Goal: Task Accomplishment & Management: Manage account settings

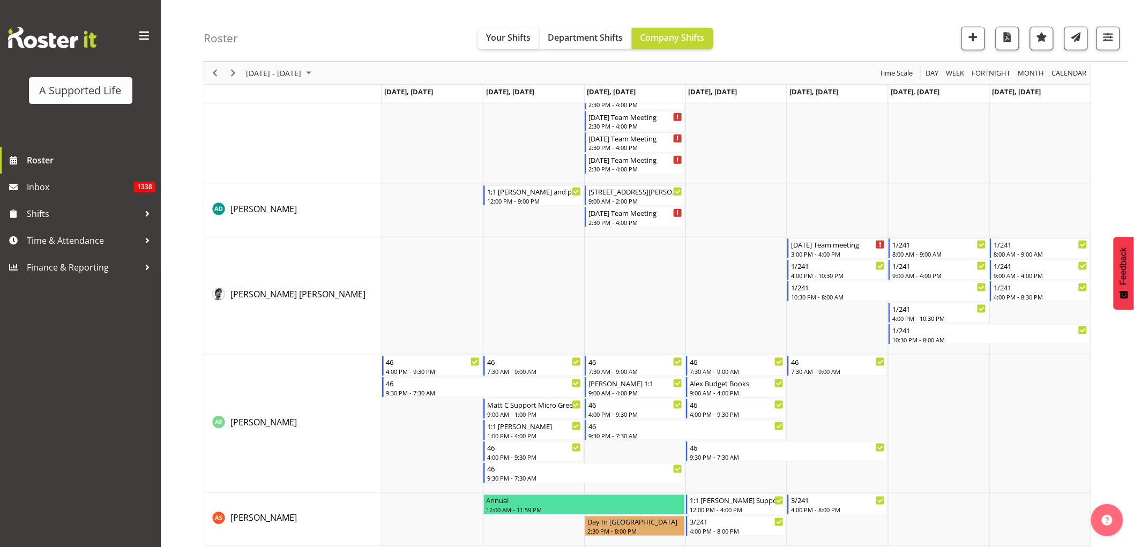
scroll to position [476, 0]
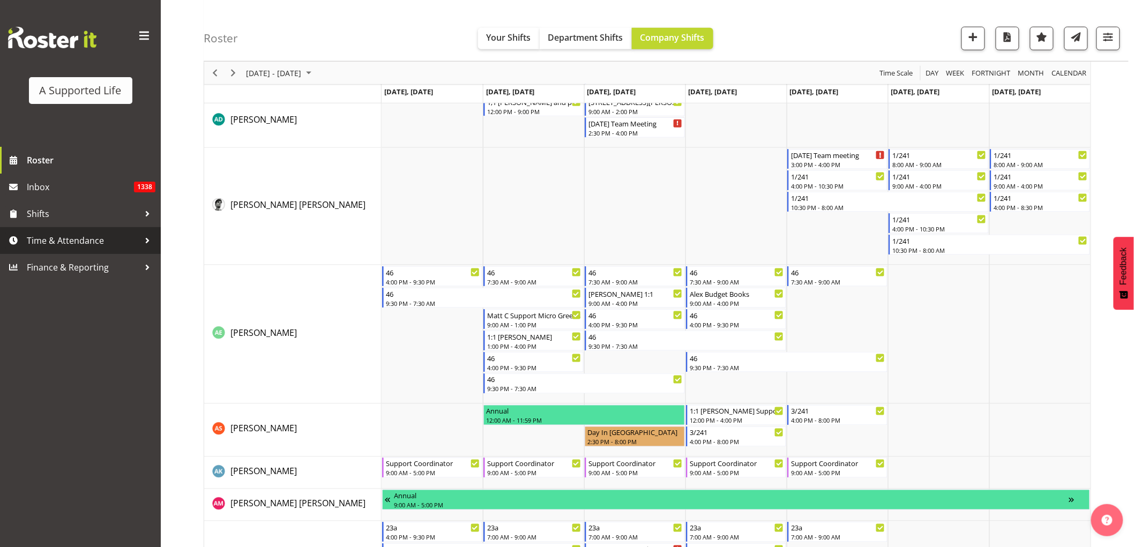
click at [70, 241] on span "Time & Attendance" at bounding box center [83, 241] width 113 height 16
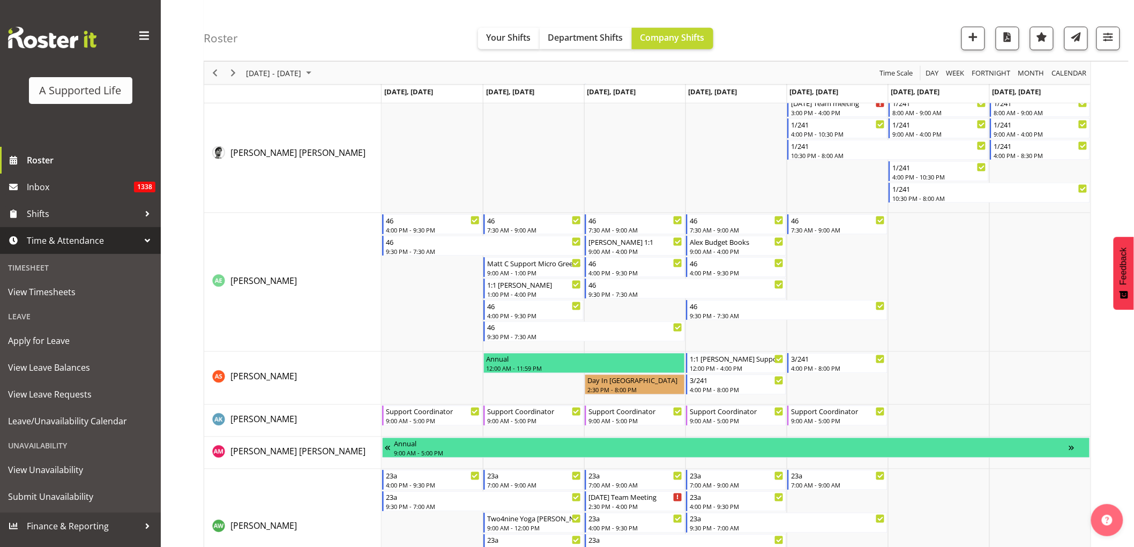
scroll to position [595, 0]
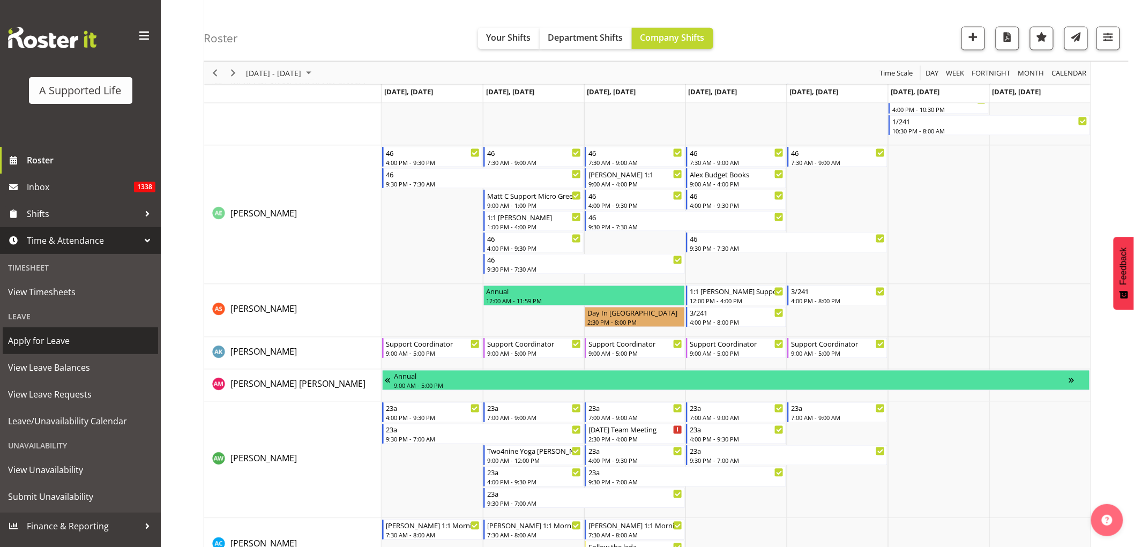
click at [52, 336] on span "Apply for Leave" at bounding box center [80, 341] width 145 height 16
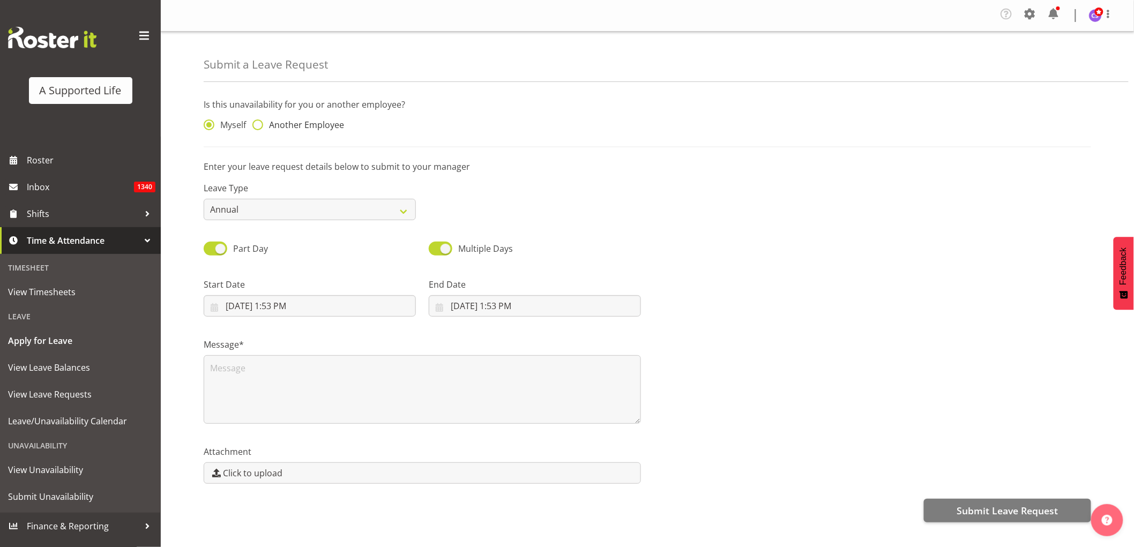
click at [260, 126] on span at bounding box center [257, 124] width 11 height 11
click at [259, 126] on input "Another Employee" at bounding box center [255, 125] width 7 height 7
radio input "true"
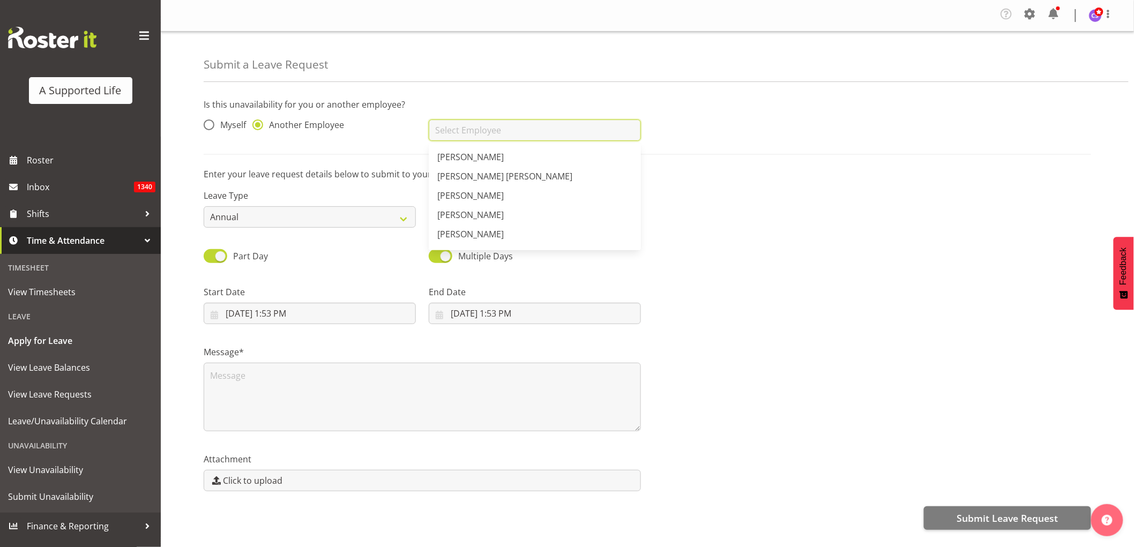
click at [567, 129] on input "text" at bounding box center [535, 129] width 212 height 21
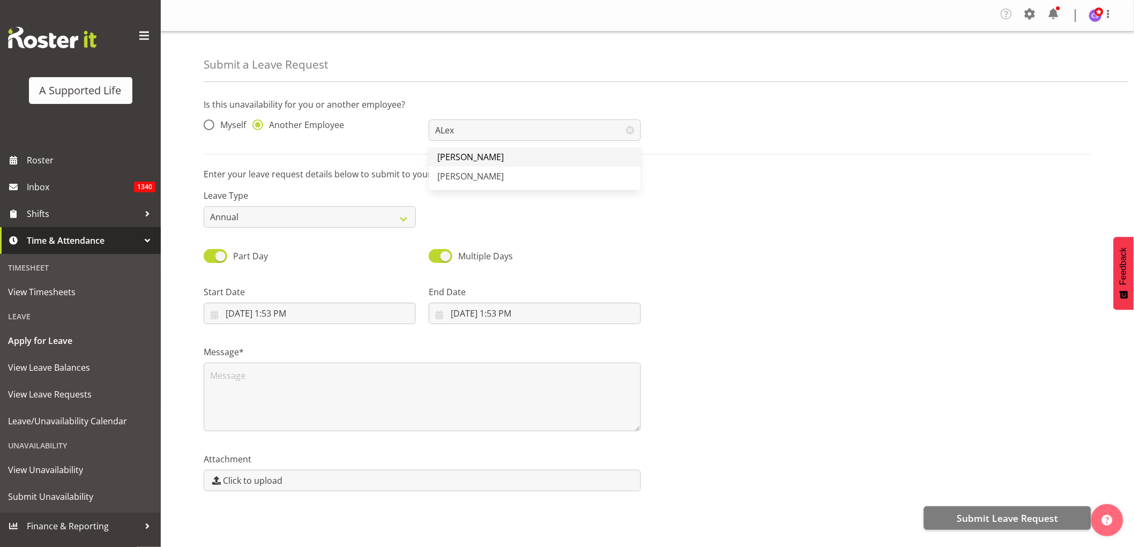
click at [499, 151] on link "[PERSON_NAME]" at bounding box center [535, 156] width 212 height 19
type input "[PERSON_NAME]"
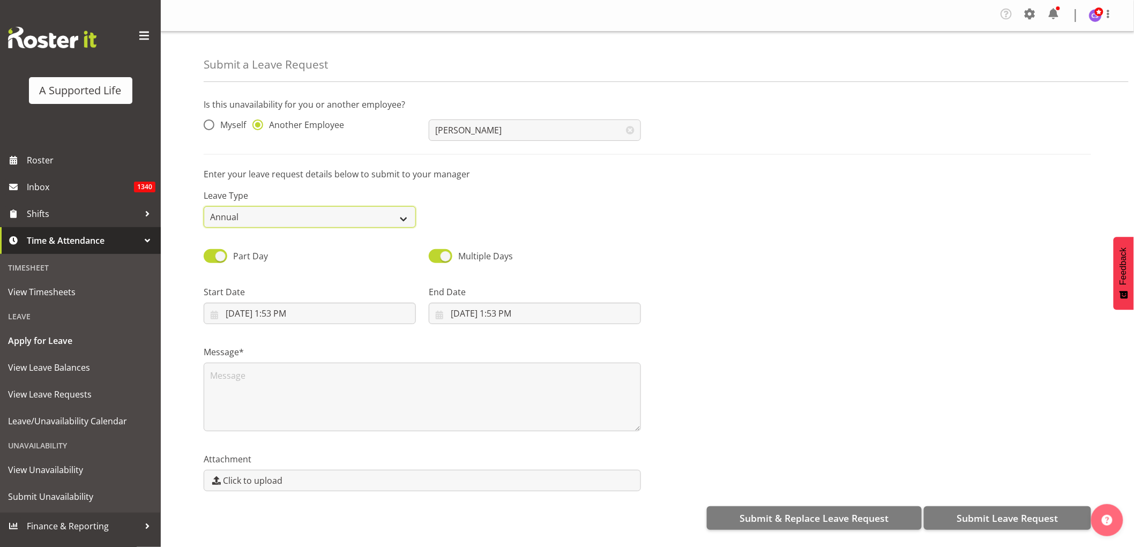
click at [381, 208] on select "Annual Sick Bereavement Domestic Violence Parental Jury Service Day In Lieu Oth…" at bounding box center [310, 216] width 212 height 21
select select "Sick"
click at [204, 206] on select "Annual Sick Bereavement Domestic Violence Parental Jury Service Day In Lieu Oth…" at bounding box center [310, 216] width 212 height 21
click at [372, 216] on select "Annual Sick Bereavement Domestic Violence Parental Jury Service Day In Lieu Oth…" at bounding box center [310, 216] width 212 height 21
click at [204, 206] on select "Annual Sick Bereavement Domestic Violence Parental Jury Service Day In Lieu Oth…" at bounding box center [310, 216] width 212 height 21
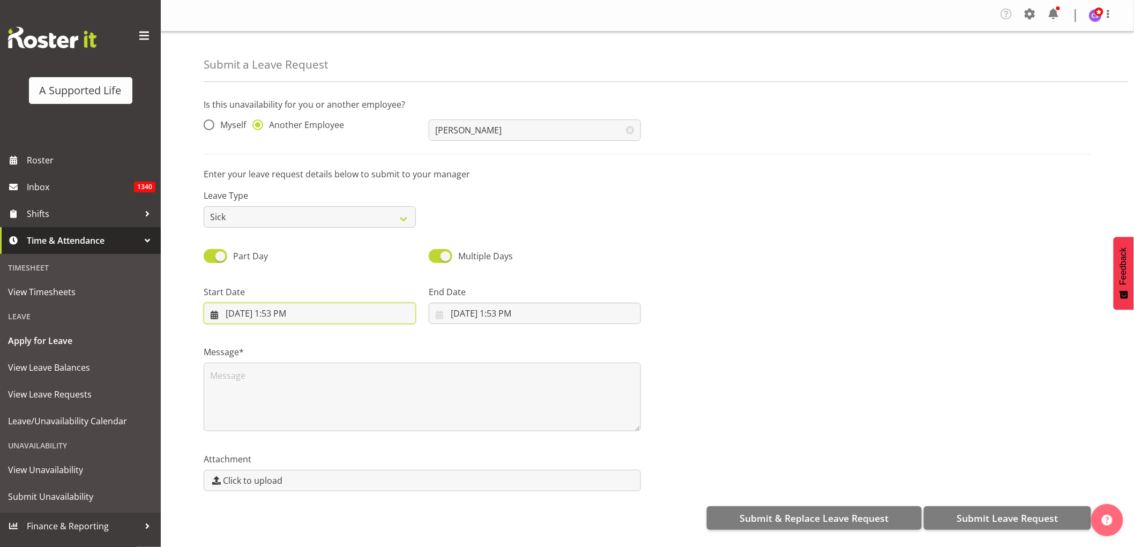
click at [313, 313] on input "9/10/2025, 1:53 PM" at bounding box center [310, 313] width 212 height 21
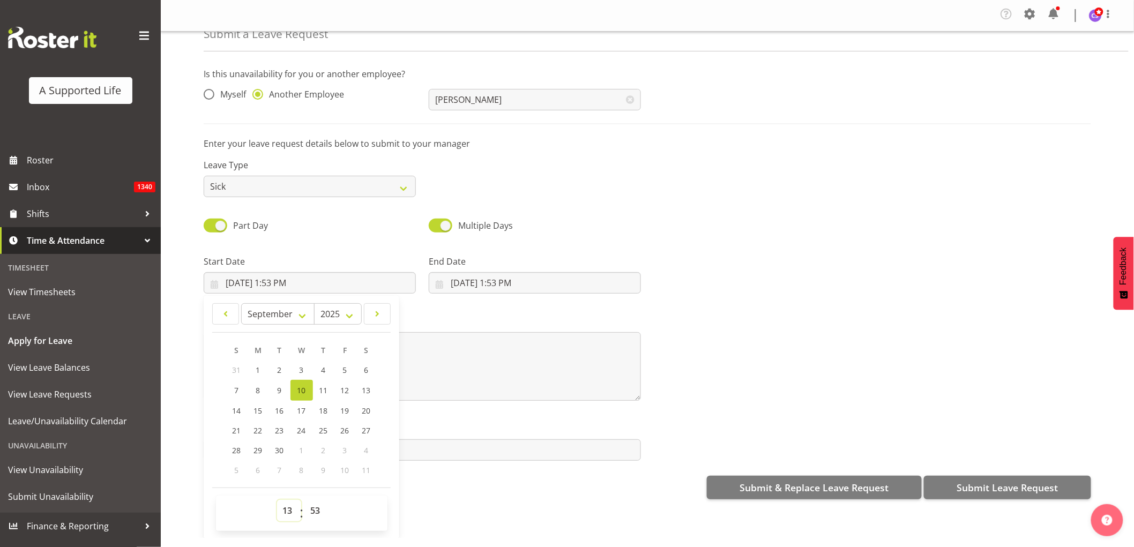
click at [286, 506] on select "00 01 02 03 04 05 06 07 08 09 10 11 12 13 14 15 16 17 18 19 20 21 22 23" at bounding box center [289, 510] width 24 height 21
select select "12"
click at [277, 500] on select "00 01 02 03 04 05 06 07 08 09 10 11 12 13 14 15 16 17 18 19 20 21 22 23" at bounding box center [289, 510] width 24 height 21
type input "9/10/2025, 12:53 PM"
click at [317, 507] on select "00 01 02 03 04 05 06 07 08 09 10 11 12 13 14 15 16 17 18 19 20 21 22 23 24 25 2…" at bounding box center [317, 510] width 24 height 21
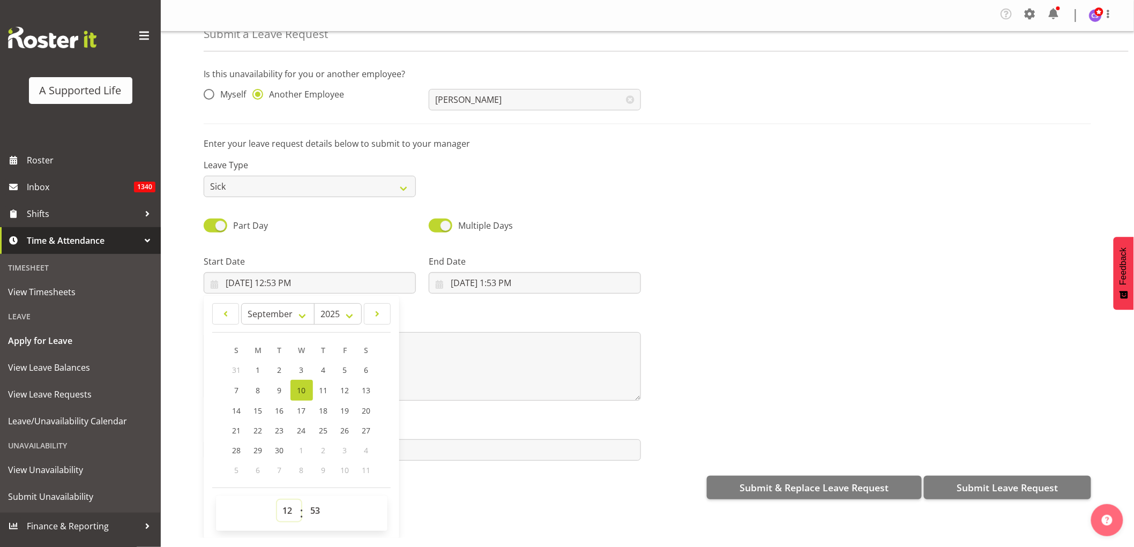
click at [287, 510] on select "00 01 02 03 04 05 06 07 08 09 10 11 12 13 14 15 16 17 18 19 20 21 22 23" at bounding box center [289, 510] width 24 height 21
click at [290, 507] on select "00 01 02 03 04 05 06 07 08 09 10 11 12 13 14 15 16 17 18 19 20 21 22 23" at bounding box center [289, 510] width 24 height 21
click at [287, 513] on select "00 01 02 03 04 05 06 07 08 09 10 11 12 13 14 15 16 17 18 19 20 21 22 23" at bounding box center [289, 510] width 24 height 21
select select "16"
click at [277, 500] on select "00 01 02 03 04 05 06 07 08 09 10 11 12 13 14 15 16 17 18 19 20 21 22 23" at bounding box center [289, 510] width 24 height 21
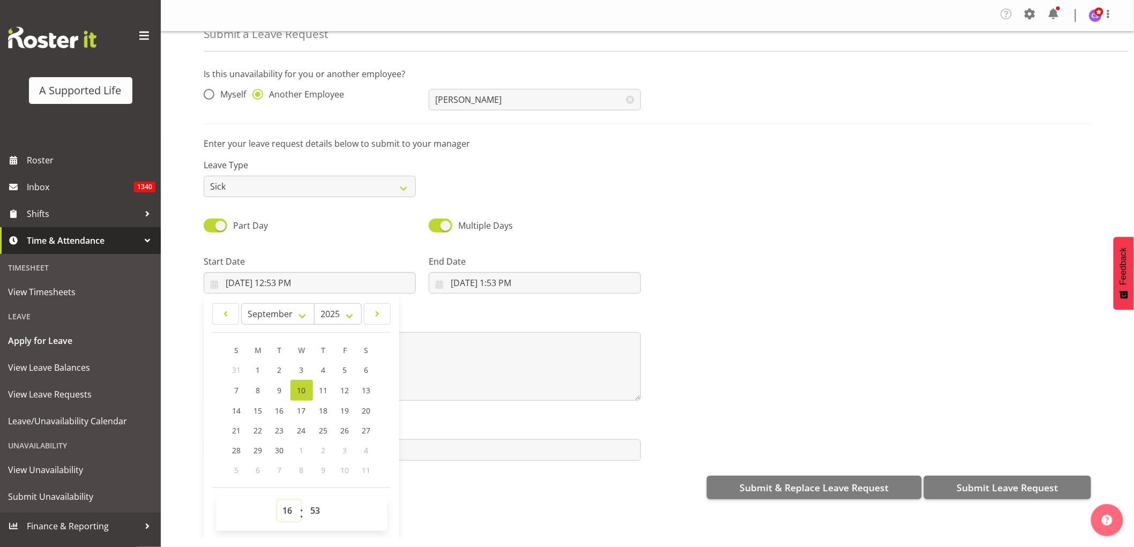
type input "9/10/2025, 4:53 PM"
click at [292, 517] on select "00 01 02 03 04 05 06 07 08 09 10 11 12 13 14 15 16 17 18 19 20 21 22 23" at bounding box center [289, 510] width 24 height 21
select select "14"
click at [277, 500] on select "00 01 02 03 04 05 06 07 08 09 10 11 12 13 14 15 16 17 18 19 20 21 22 23" at bounding box center [289, 510] width 24 height 21
type input "9/10/2025, 2:53 PM"
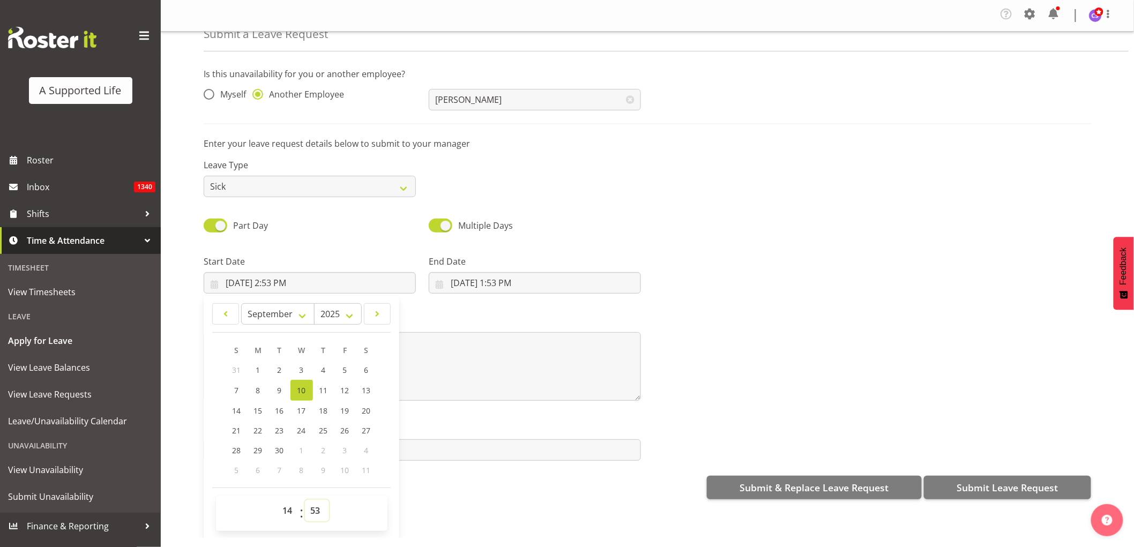
click at [316, 506] on select "00 01 02 03 04 05 06 07 08 09 10 11 12 13 14 15 16 17 18 19 20 21 22 23 24 25 2…" at bounding box center [317, 510] width 24 height 21
select select "30"
click at [305, 500] on select "00 01 02 03 04 05 06 07 08 09 10 11 12 13 14 15 16 17 18 19 20 21 22 23 24 25 2…" at bounding box center [317, 510] width 24 height 21
type input "[DATE] 2:30 PM"
click at [493, 283] on input "9/10/2025, 1:53 PM" at bounding box center [535, 282] width 212 height 21
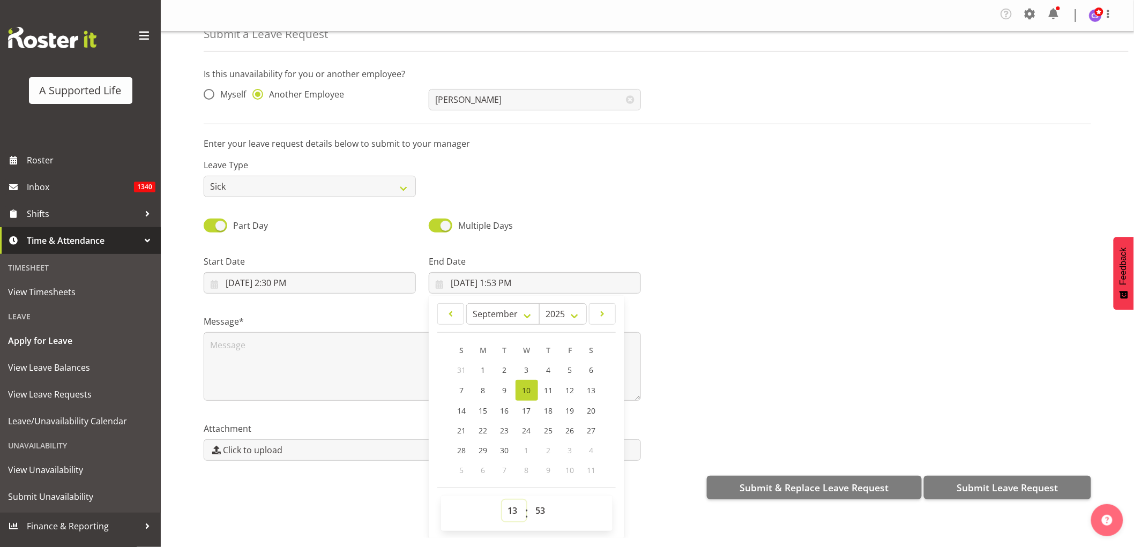
click at [507, 512] on select "00 01 02 03 04 05 06 07 08 09 10 11 12 13 14 15 16 17 18 19 20 21 22 23" at bounding box center [514, 510] width 24 height 21
select select "16"
click at [502, 500] on select "00 01 02 03 04 05 06 07 08 09 10 11 12 13 14 15 16 17 18 19 20 21 22 23" at bounding box center [514, 510] width 24 height 21
type input "9/10/2025, 4:53 PM"
drag, startPoint x: 538, startPoint y: 509, endPoint x: 538, endPoint y: 500, distance: 9.1
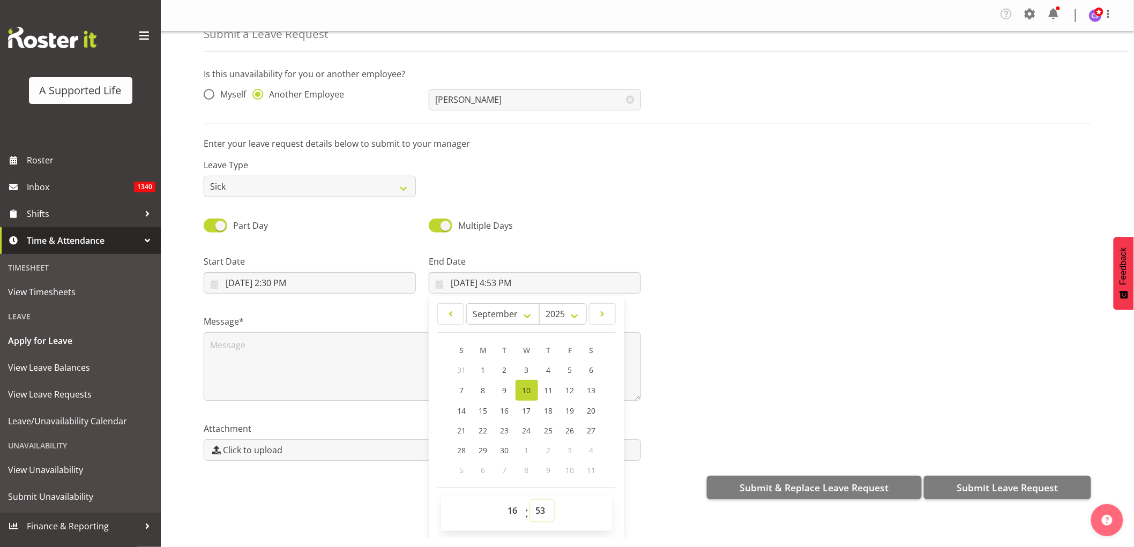
click at [538, 509] on select "00 01 02 03 04 05 06 07 08 09 10 11 12 13 14 15 16 17 18 19 20 21 22 23 24 25 2…" at bounding box center [542, 510] width 24 height 21
select select "0"
click at [530, 500] on select "00 01 02 03 04 05 06 07 08 09 10 11 12 13 14 15 16 17 18 19 20 21 22 23 24 25 2…" at bounding box center [542, 510] width 24 height 21
type input "[DATE] 4:00 PM"
click at [250, 350] on textarea at bounding box center [422, 366] width 437 height 69
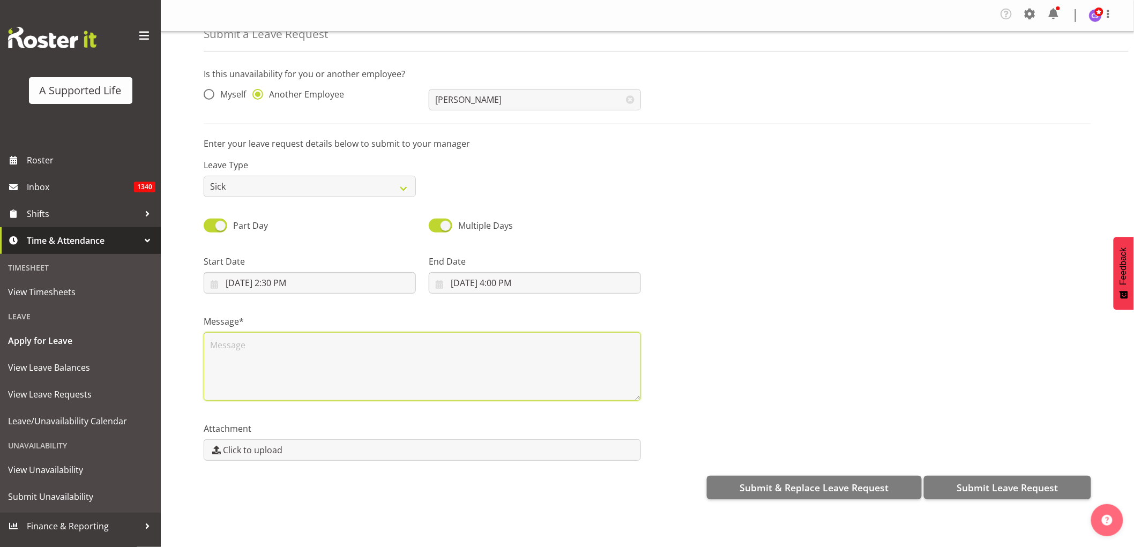
scroll to position [0, 0]
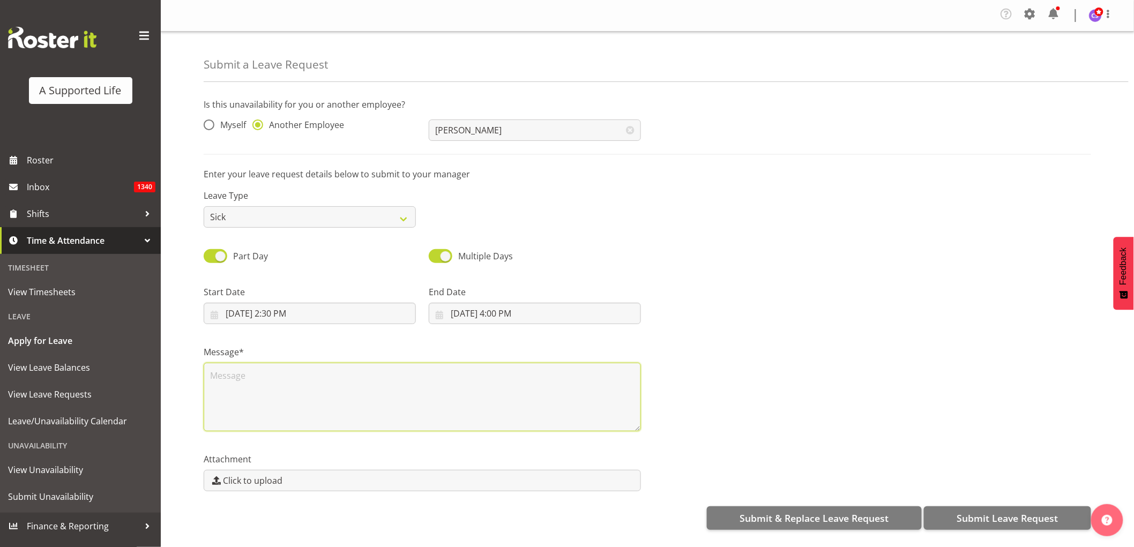
type textarea "M"
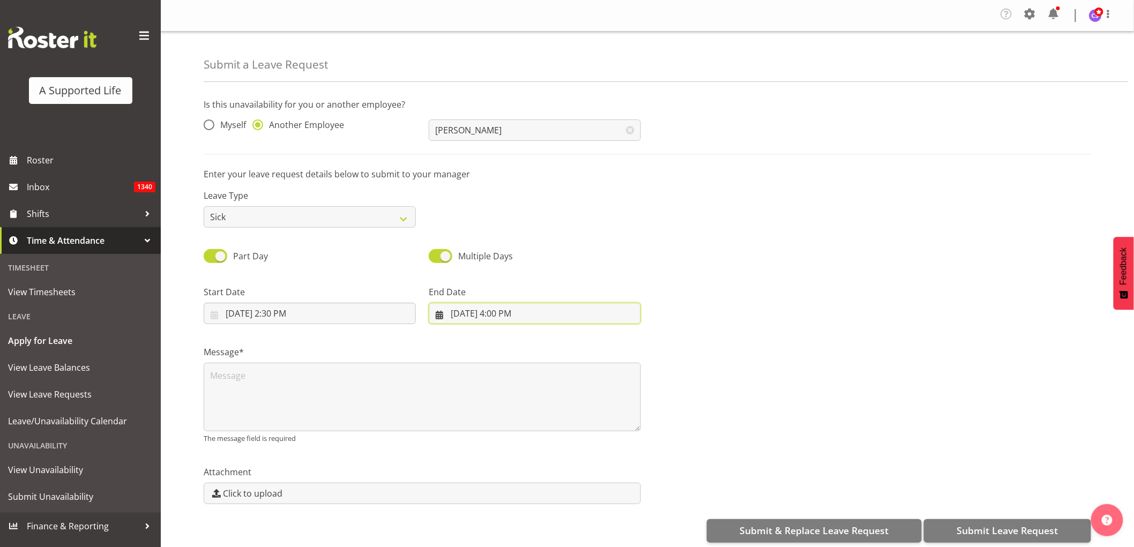
click at [500, 312] on input "[DATE] 4:00 PM" at bounding box center [535, 313] width 212 height 21
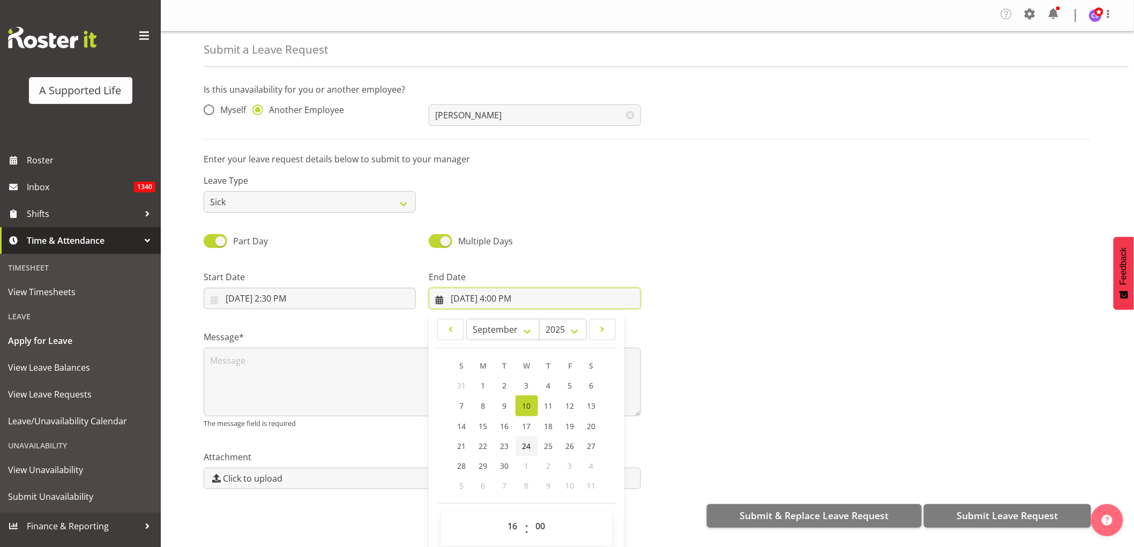
scroll to position [18, 0]
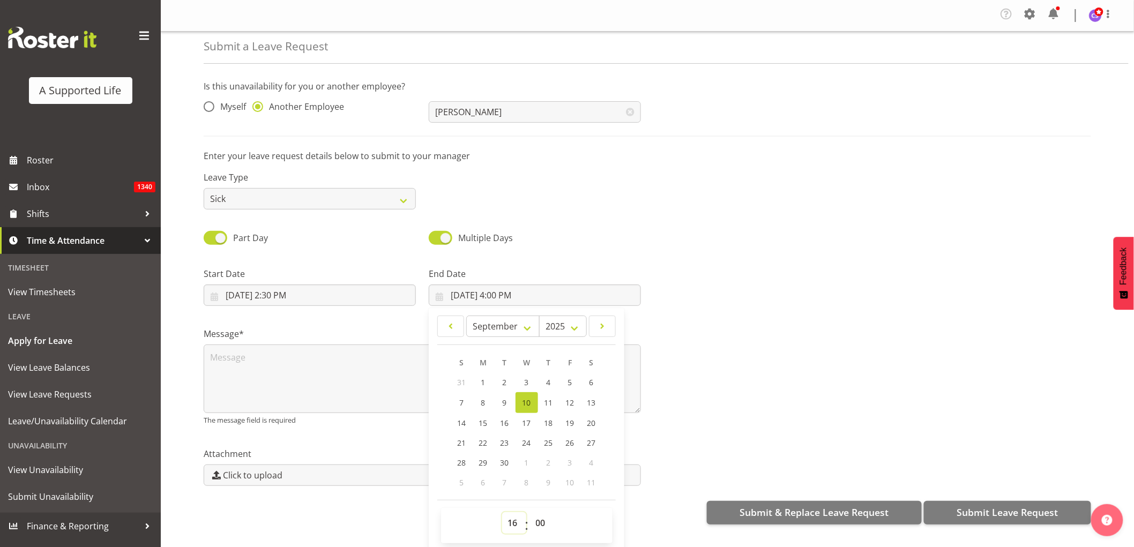
drag, startPoint x: 510, startPoint y: 527, endPoint x: 522, endPoint y: 521, distance: 13.7
click at [510, 527] on select "00 01 02 03 04 05 06 07 08 09 10 11 12 13 14 15 16 17 18 19 20 21 22 23" at bounding box center [514, 522] width 24 height 21
select select "15"
click at [502, 512] on select "00 01 02 03 04 05 06 07 08 09 10 11 12 13 14 15 16 17 18 19 20 21 22 23" at bounding box center [514, 522] width 24 height 21
click at [537, 522] on select "00 01 02 03 04 05 06 07 08 09 10 11 12 13 14 15 16 17 18 19 20 21 22 23 24 25 2…" at bounding box center [542, 522] width 24 height 21
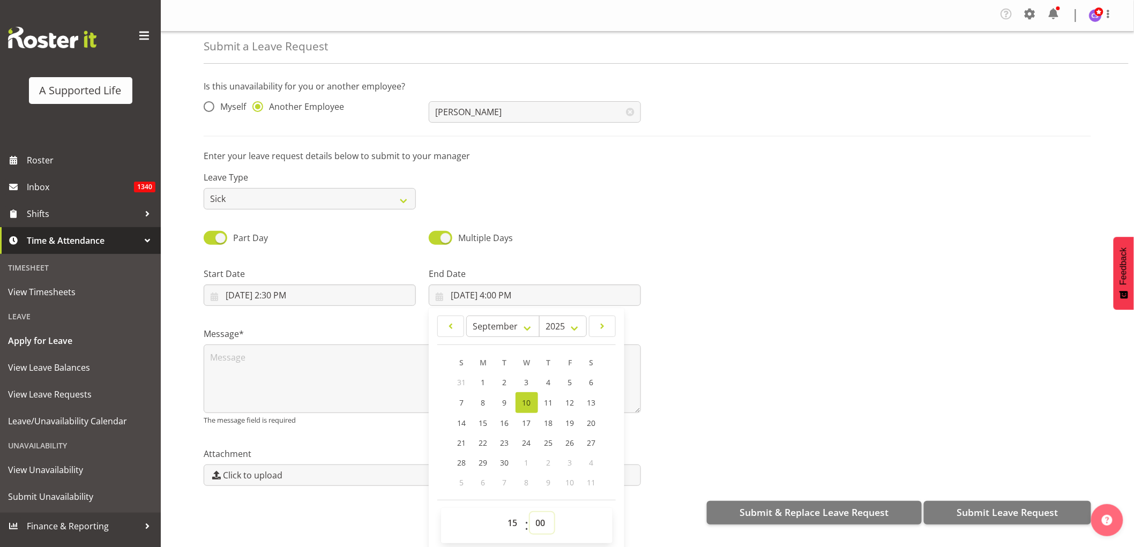
type input "9/10/2025, 3:00 PM"
select select "30"
click at [530, 512] on select "00 01 02 03 04 05 06 07 08 09 10 11 12 13 14 15 16 17 18 19 20 21 22 23 24 25 2…" at bounding box center [542, 522] width 24 height 21
type input "9/10/2025, 3:30 PM"
click at [263, 369] on textarea at bounding box center [422, 379] width 437 height 69
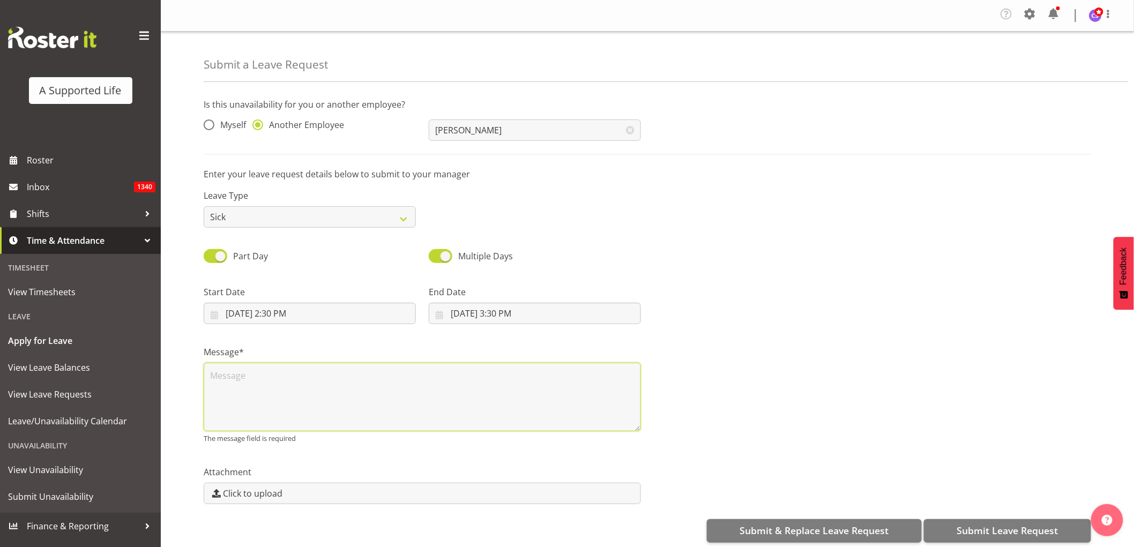
scroll to position [0, 0]
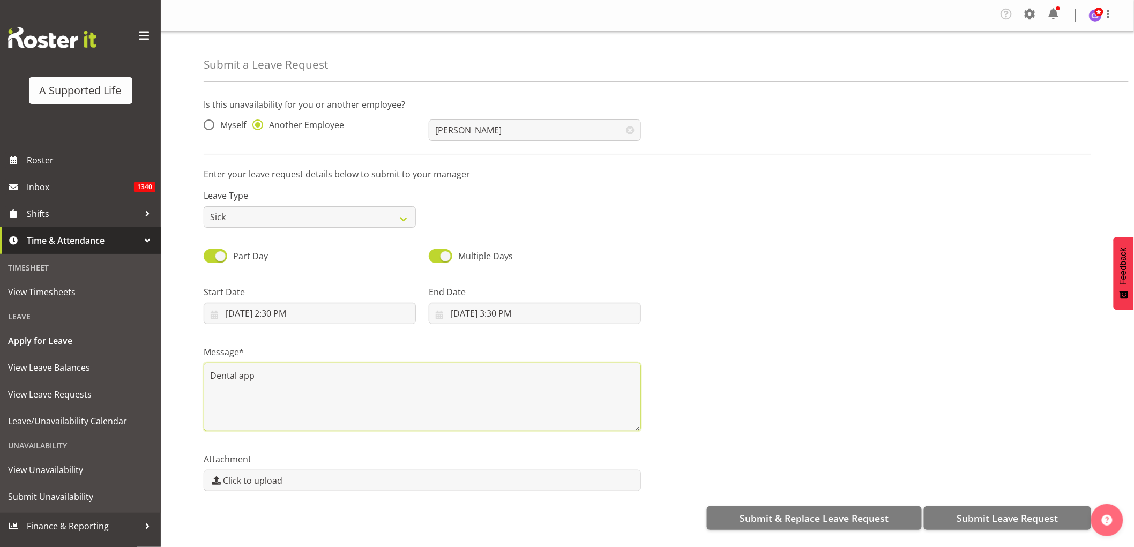
click at [263, 372] on textarea "Dental app" at bounding box center [422, 397] width 437 height 69
type textarea "Dental app"
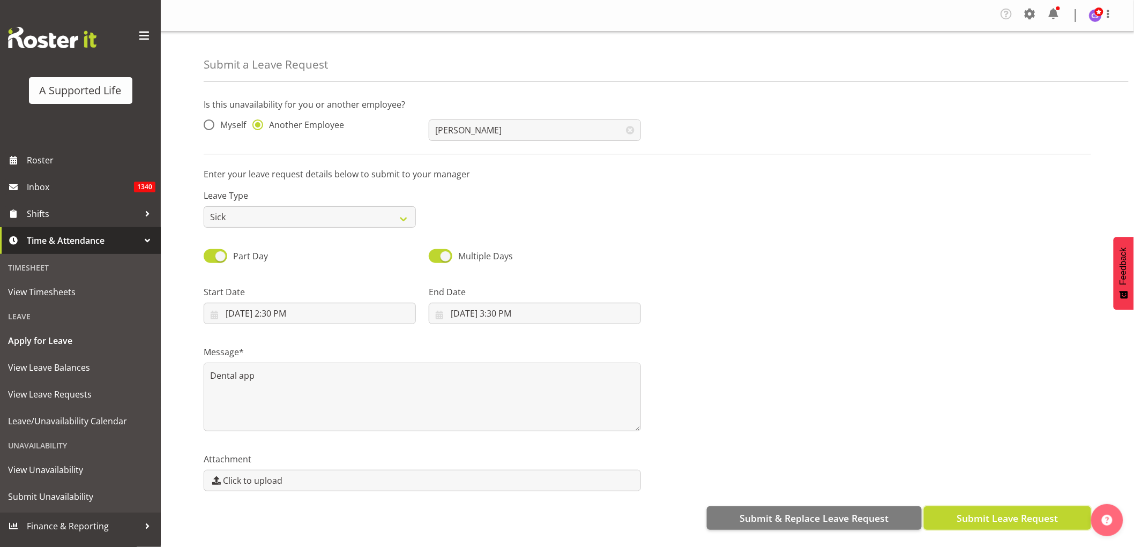
click at [990, 519] on span "Submit Leave Request" at bounding box center [1006, 518] width 101 height 14
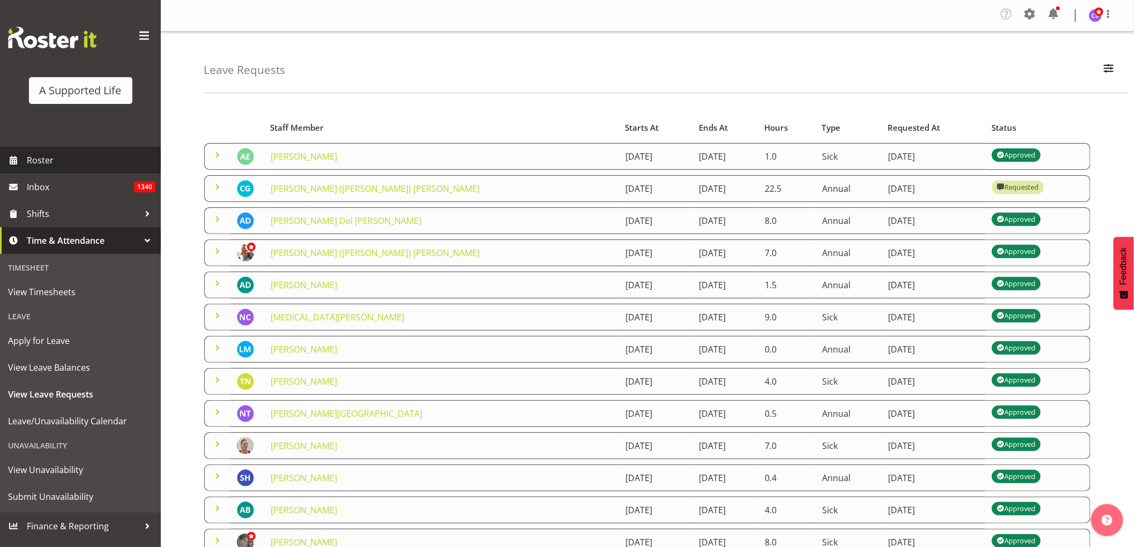
click at [56, 166] on span "Roster" at bounding box center [91, 160] width 129 height 16
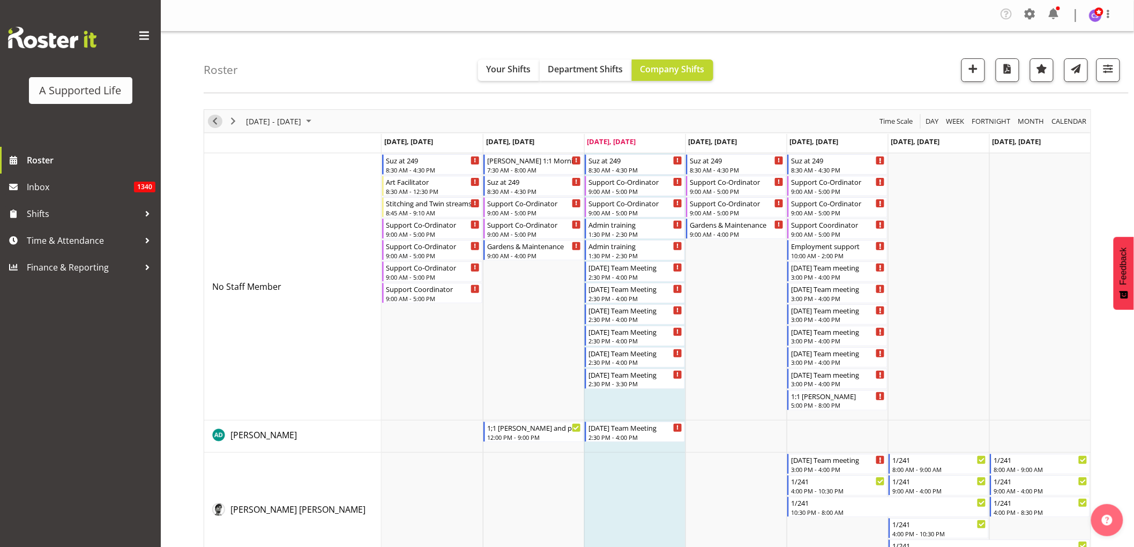
click at [211, 119] on span "Previous" at bounding box center [214, 121] width 13 height 13
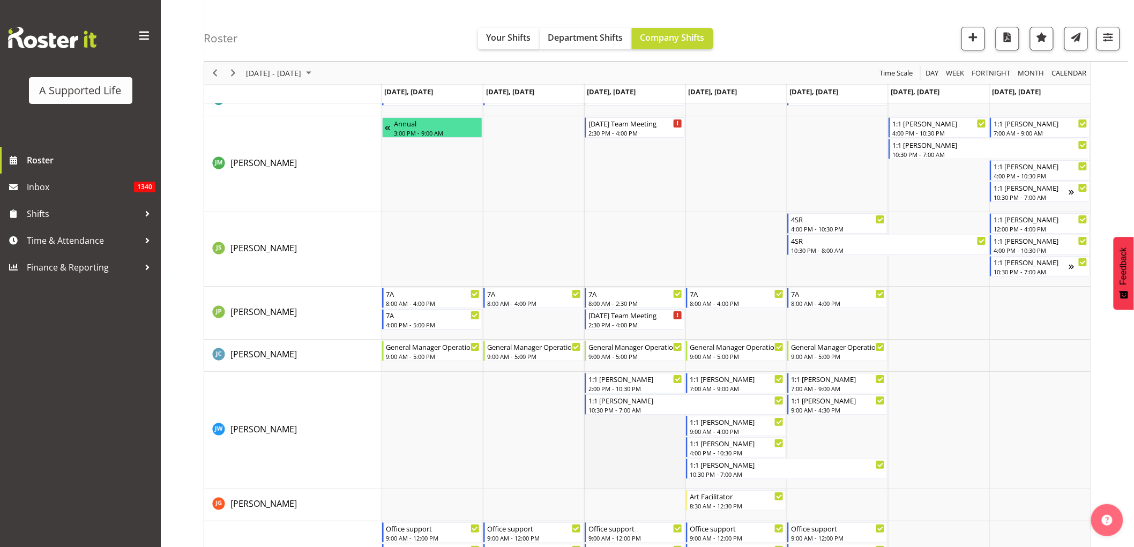
scroll to position [3215, 0]
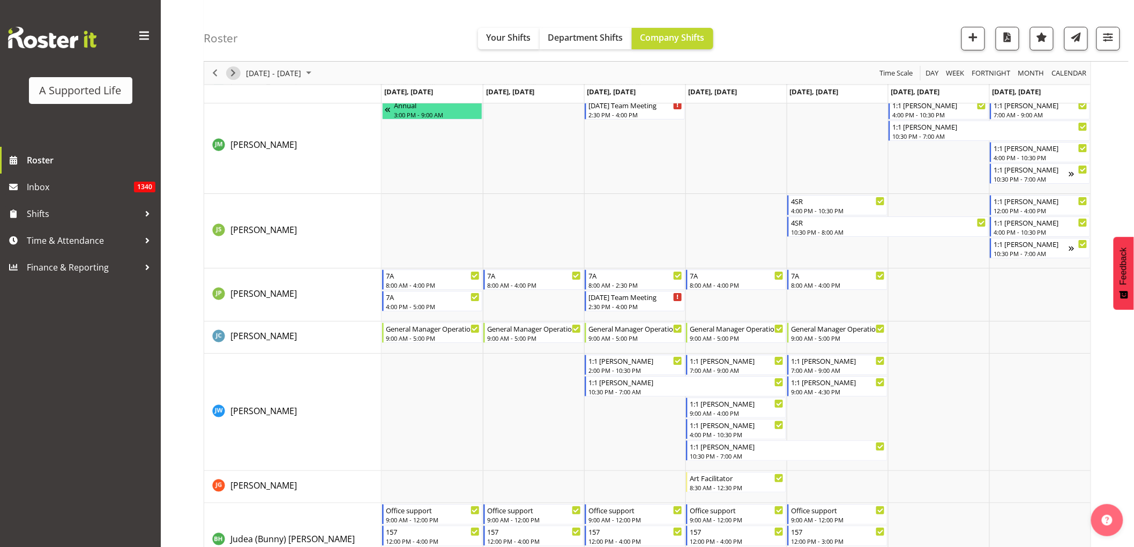
click at [232, 70] on span "Next" at bounding box center [233, 72] width 13 height 13
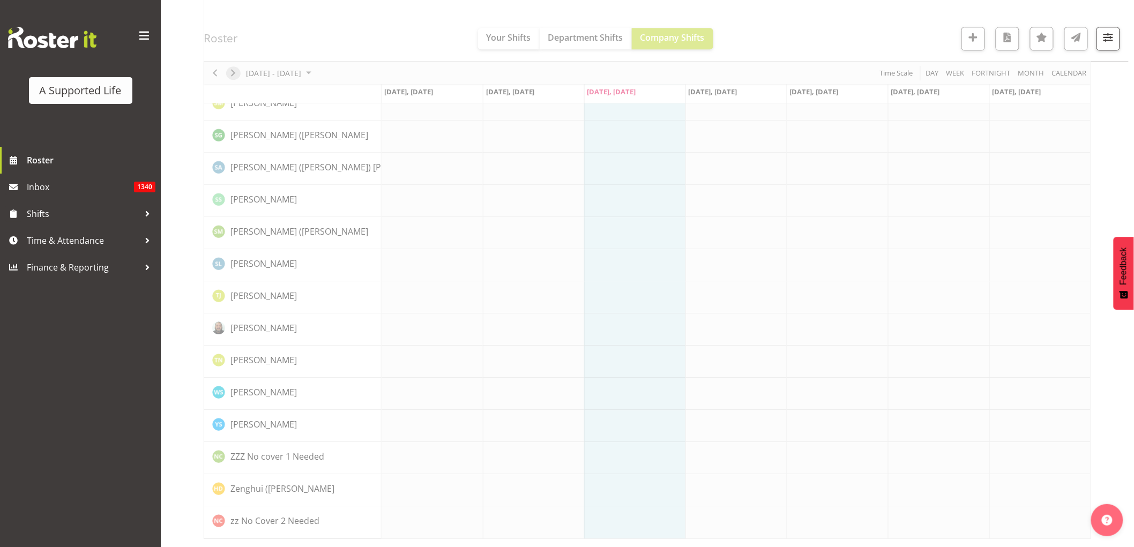
scroll to position [0, 0]
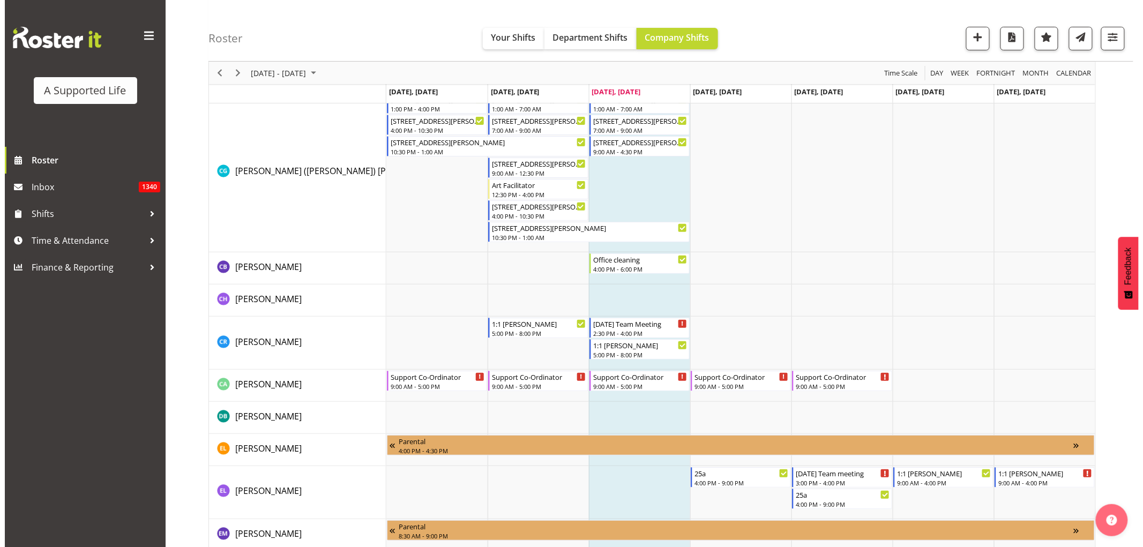
scroll to position [2024, 0]
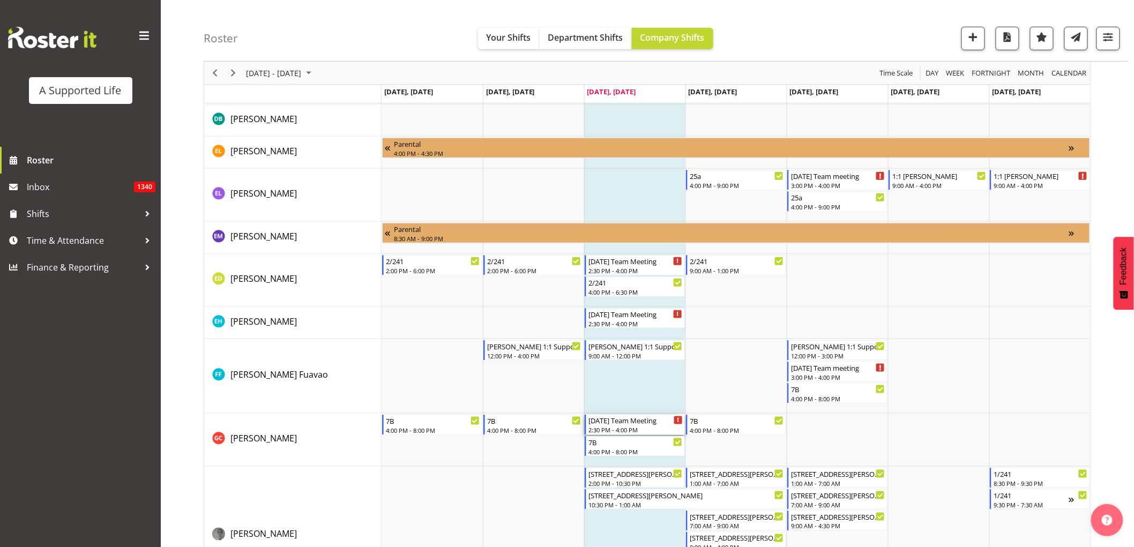
click at [635, 423] on div "[DATE] Team Meeting" at bounding box center [635, 420] width 94 height 11
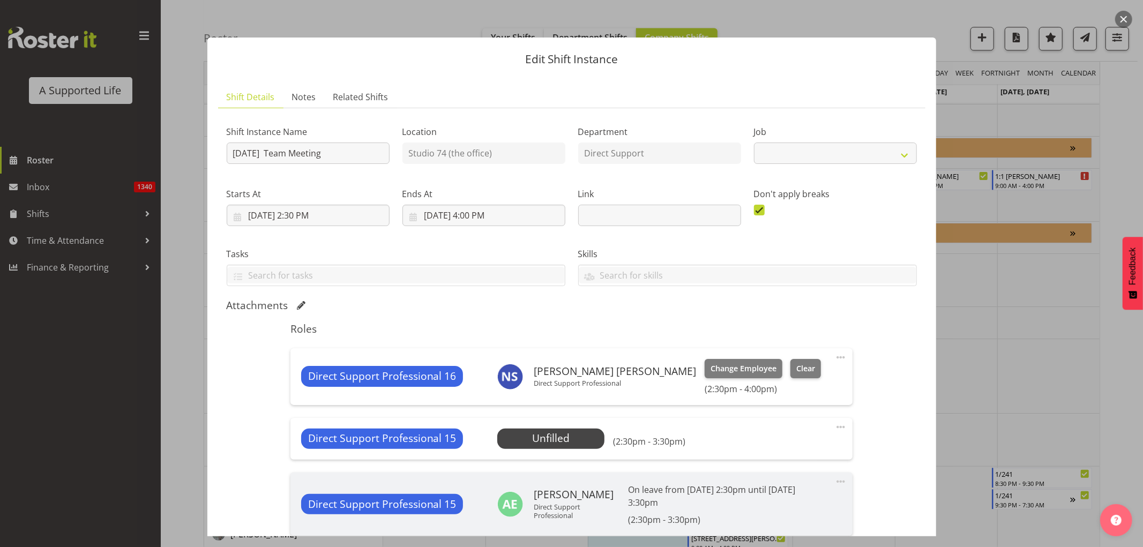
select select "4112"
click at [584, 434] on span "Select Employee" at bounding box center [551, 439] width 80 height 16
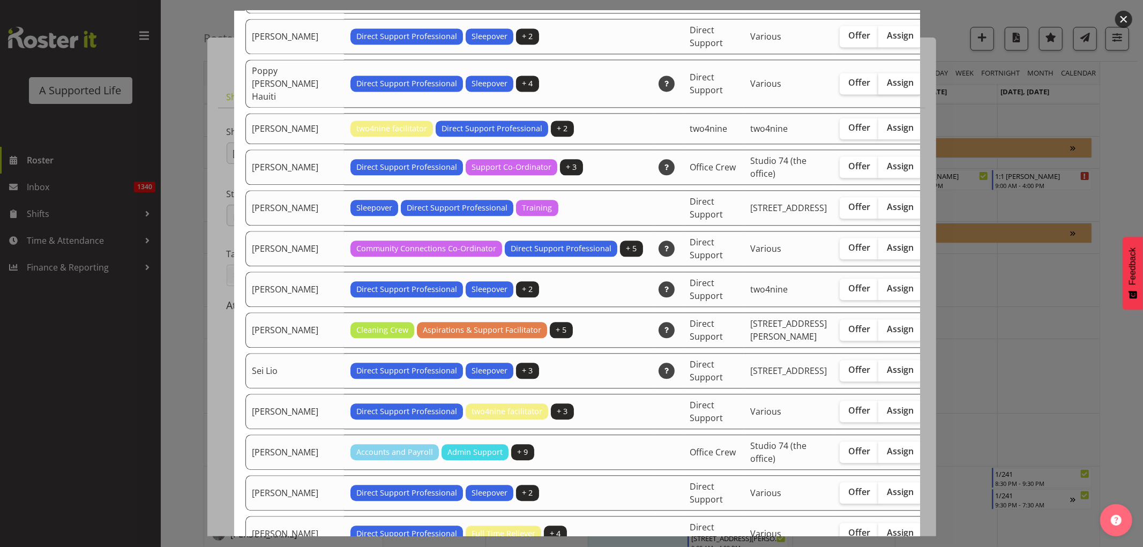
click at [887, 88] on span "Assign" at bounding box center [900, 82] width 27 height 11
click at [878, 86] on input "Assign" at bounding box center [881, 82] width 7 height 7
checkbox input "true"
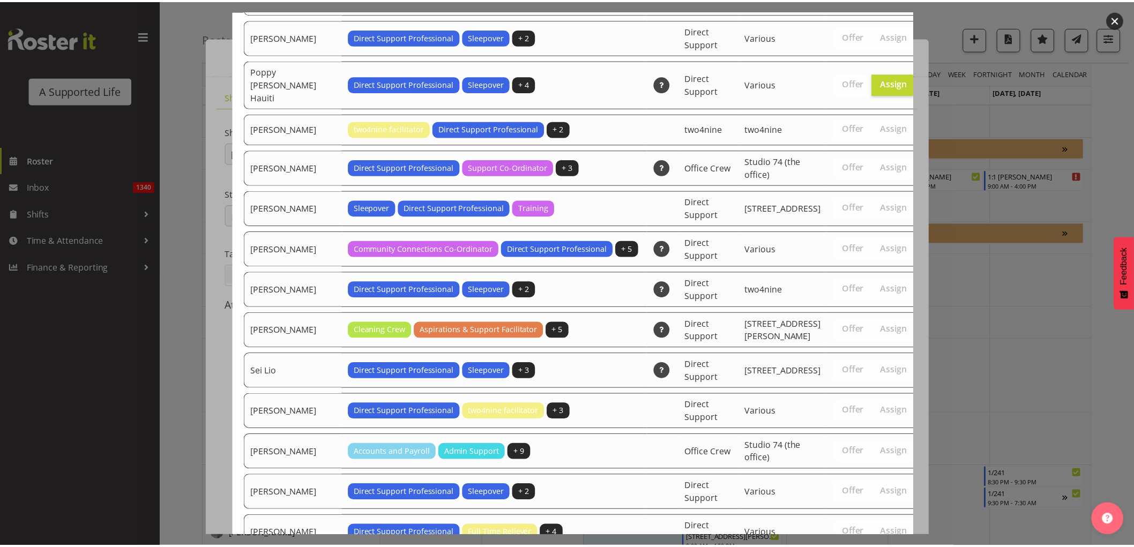
scroll to position [2565, 0]
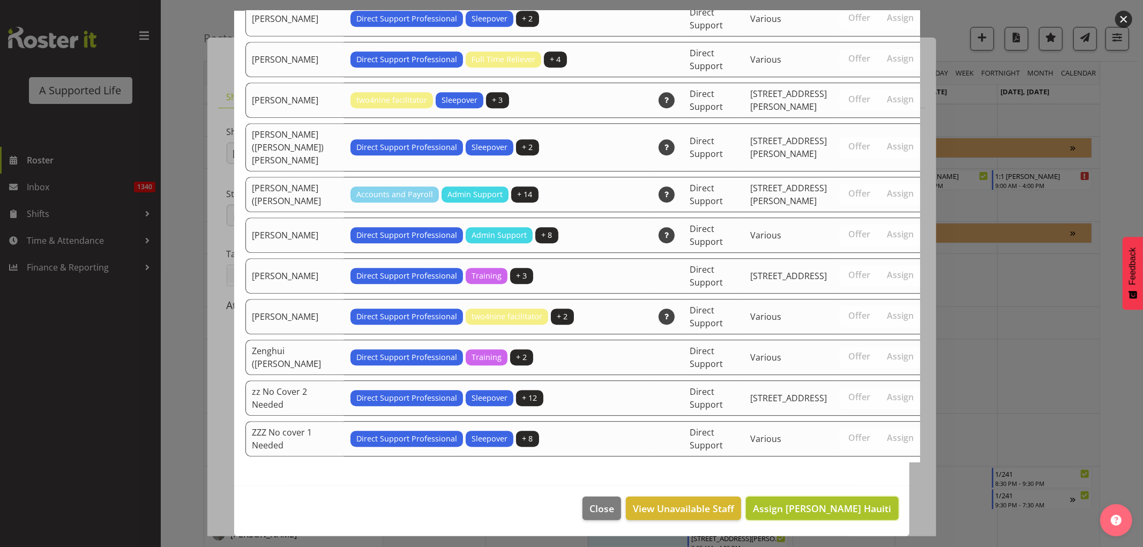
drag, startPoint x: 868, startPoint y: 496, endPoint x: 864, endPoint y: 502, distance: 7.0
click at [864, 500] on button "Assign [PERSON_NAME] Hauiti" at bounding box center [822, 509] width 152 height 24
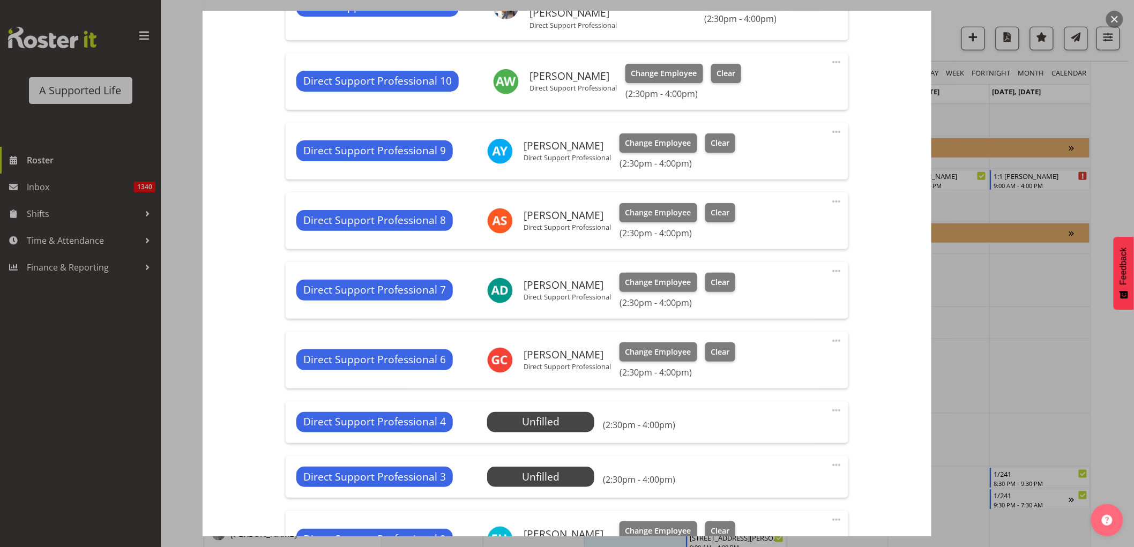
scroll to position [1916, 0]
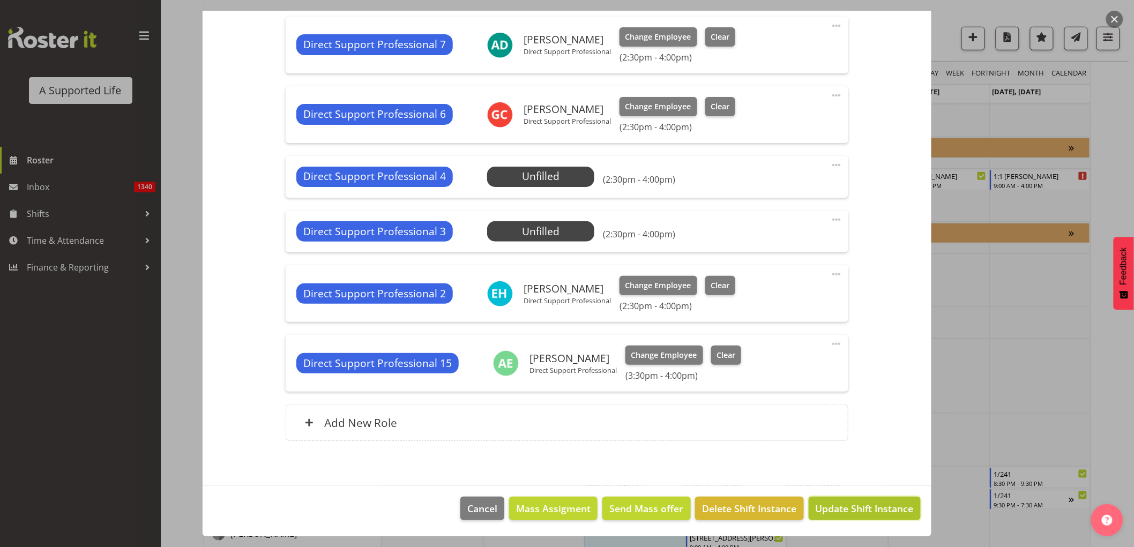
click at [901, 505] on span "Update Shift Instance" at bounding box center [865, 509] width 98 height 14
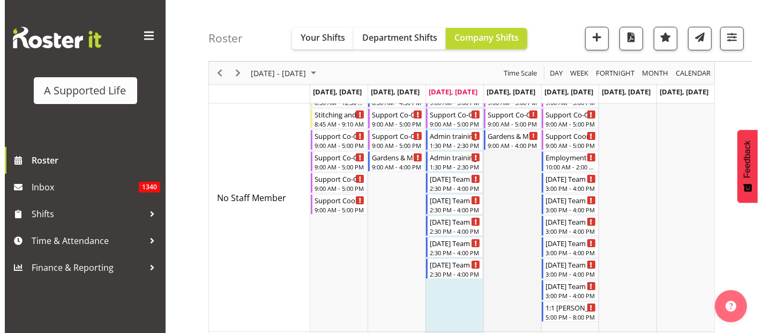
scroll to position [178, 0]
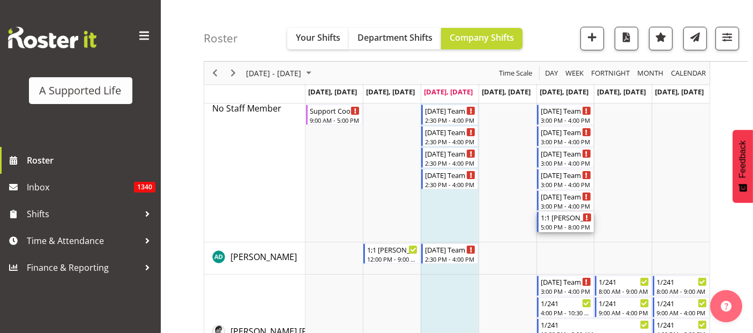
click at [563, 221] on div "1:1 [PERSON_NAME]" at bounding box center [566, 217] width 51 height 11
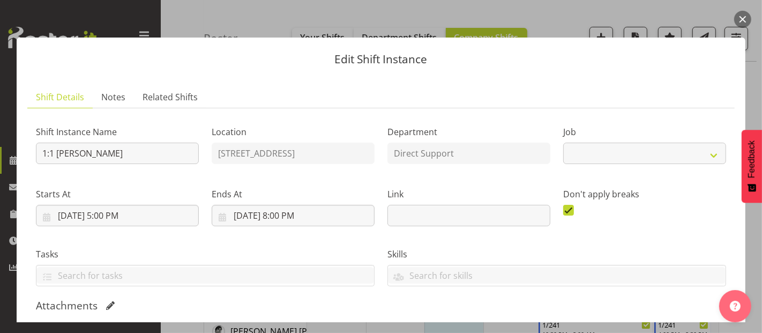
select select "4112"
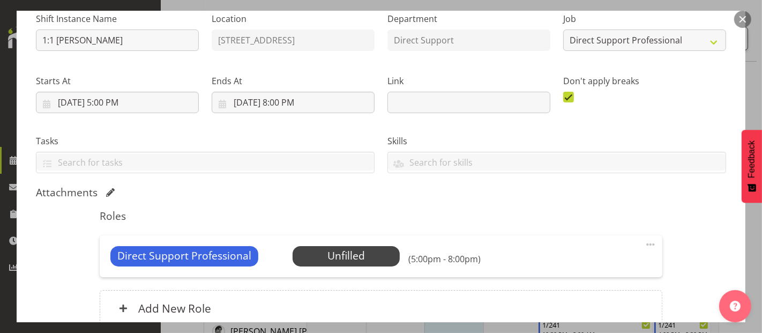
scroll to position [211, 0]
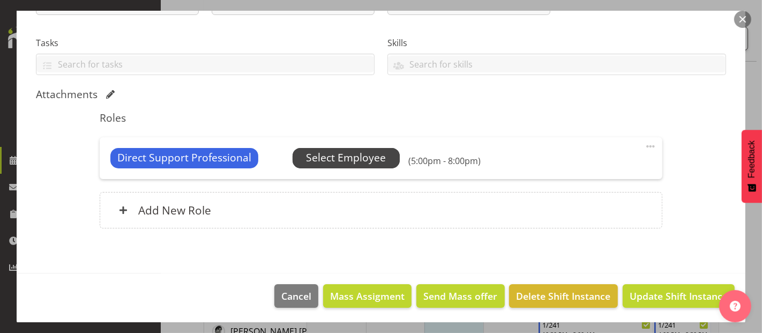
click at [333, 151] on span "Select Employee" at bounding box center [346, 158] width 80 height 16
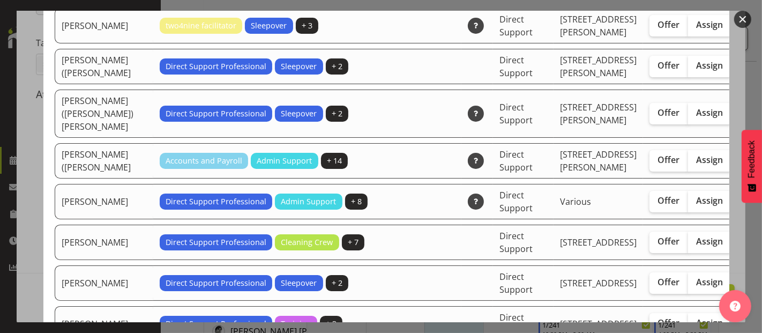
scroll to position [3095, 0]
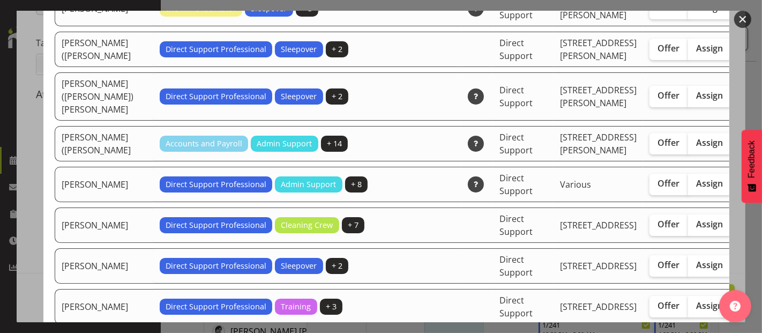
click at [85, 161] on td "[PERSON_NAME] ([PERSON_NAME]" at bounding box center [104, 143] width 99 height 35
click at [697, 148] on span "Assign" at bounding box center [710, 142] width 27 height 11
click at [688, 146] on input "Assign" at bounding box center [691, 142] width 7 height 7
checkbox input "true"
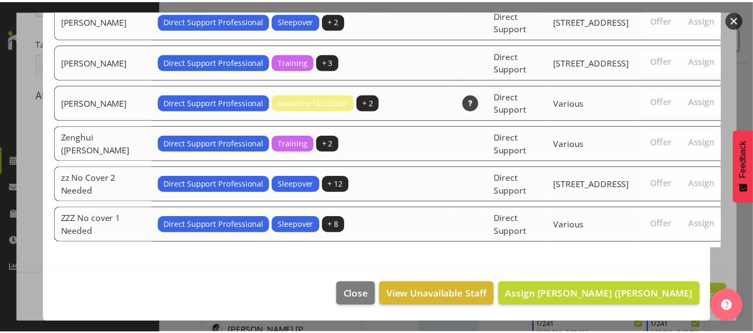
scroll to position [3456, 0]
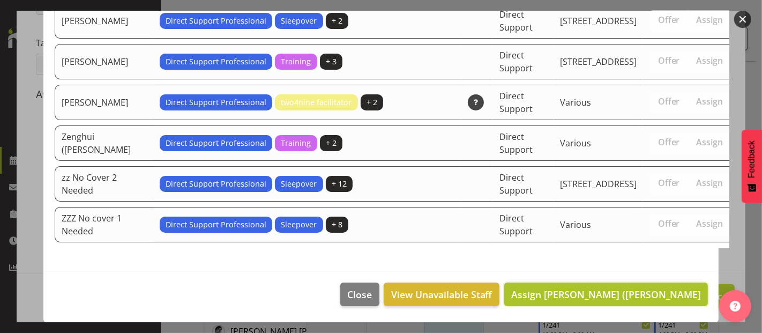
click at [650, 295] on span "Assign [PERSON_NAME] ([PERSON_NAME]" at bounding box center [606, 294] width 190 height 13
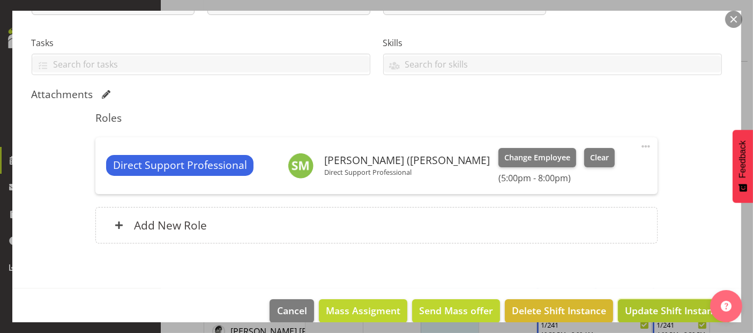
click at [650, 305] on span "Update Shift Instance" at bounding box center [674, 310] width 98 height 14
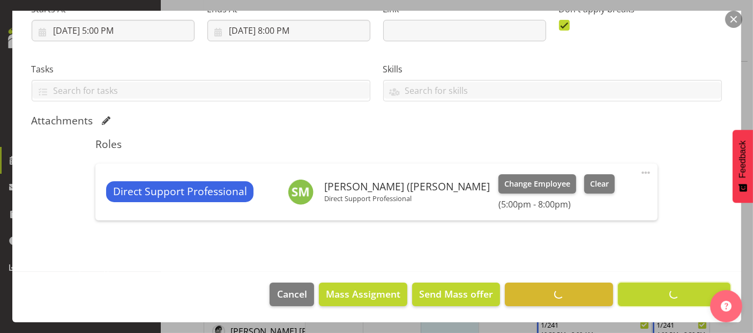
scroll to position [183, 0]
